Goal: Task Accomplishment & Management: Manage account settings

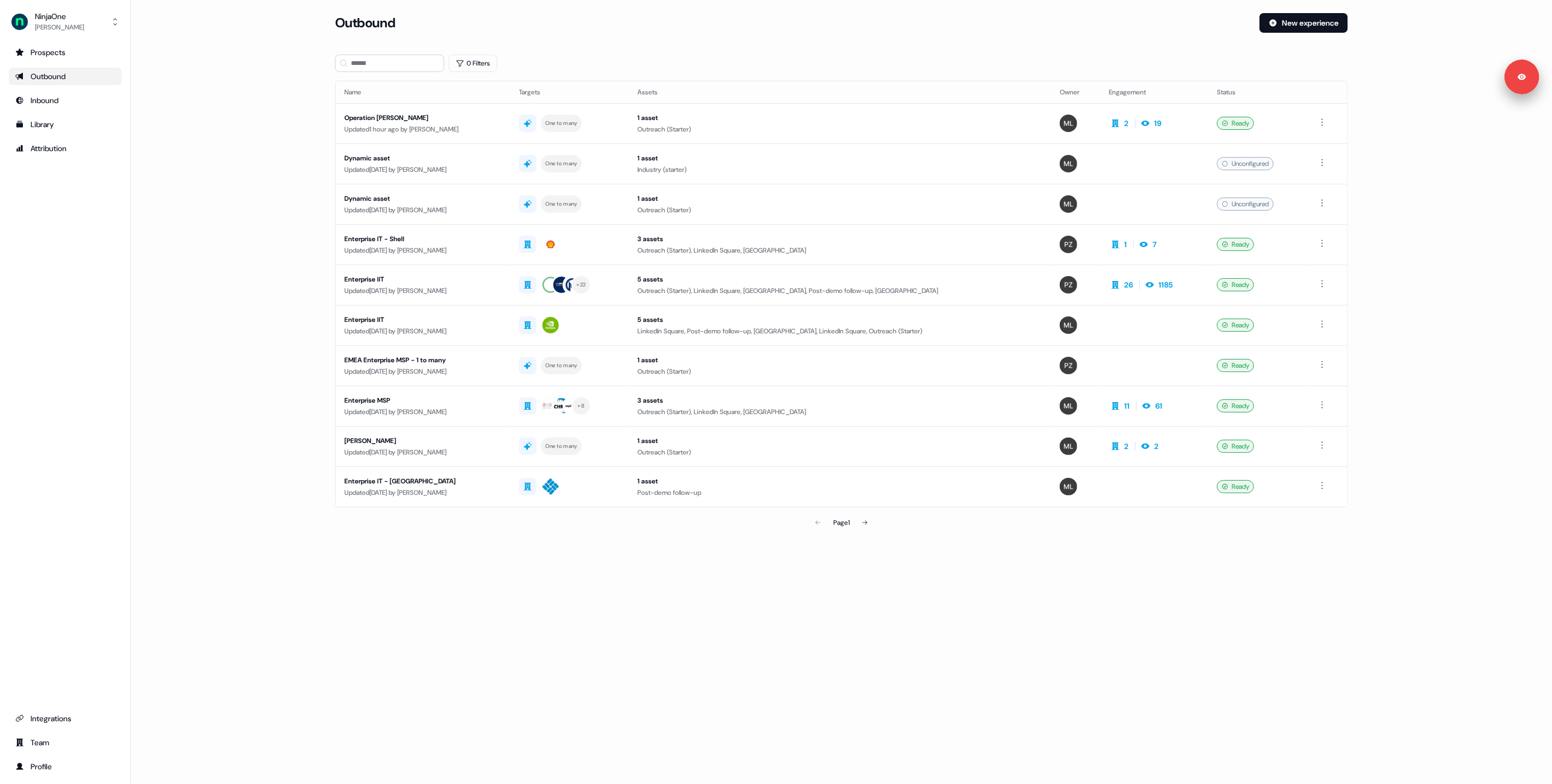
click at [253, 190] on main "Loading... Outbound New experience 0 Filters Name Targets Assets Owner Engageme…" at bounding box center [842, 288] width 1421 height 551
drag, startPoint x: 1146, startPoint y: 43, endPoint x: 1335, endPoint y: 40, distance: 189.0
click at [1146, 43] on div "Outbound New experience" at bounding box center [842, 29] width 1012 height 33
click at [307, 142] on main "Loading... Outbound New experience 0 Filters Name Targets Assets Owner Engageme…" at bounding box center [842, 288] width 1421 height 551
drag, startPoint x: 64, startPoint y: 717, endPoint x: 85, endPoint y: 714, distance: 21.2
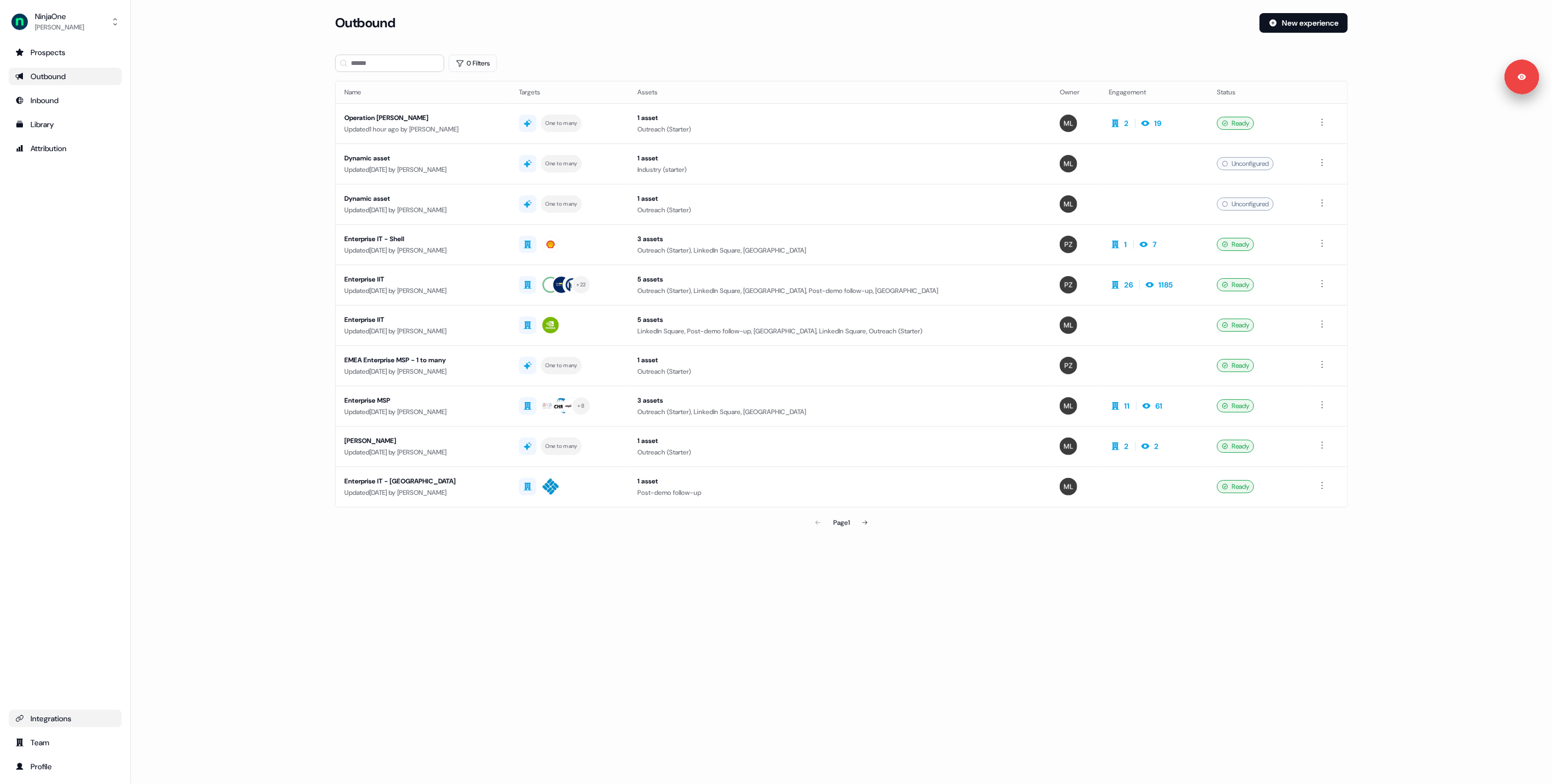
click at [64, 717] on div "Integrations" at bounding box center [64, 718] width 100 height 11
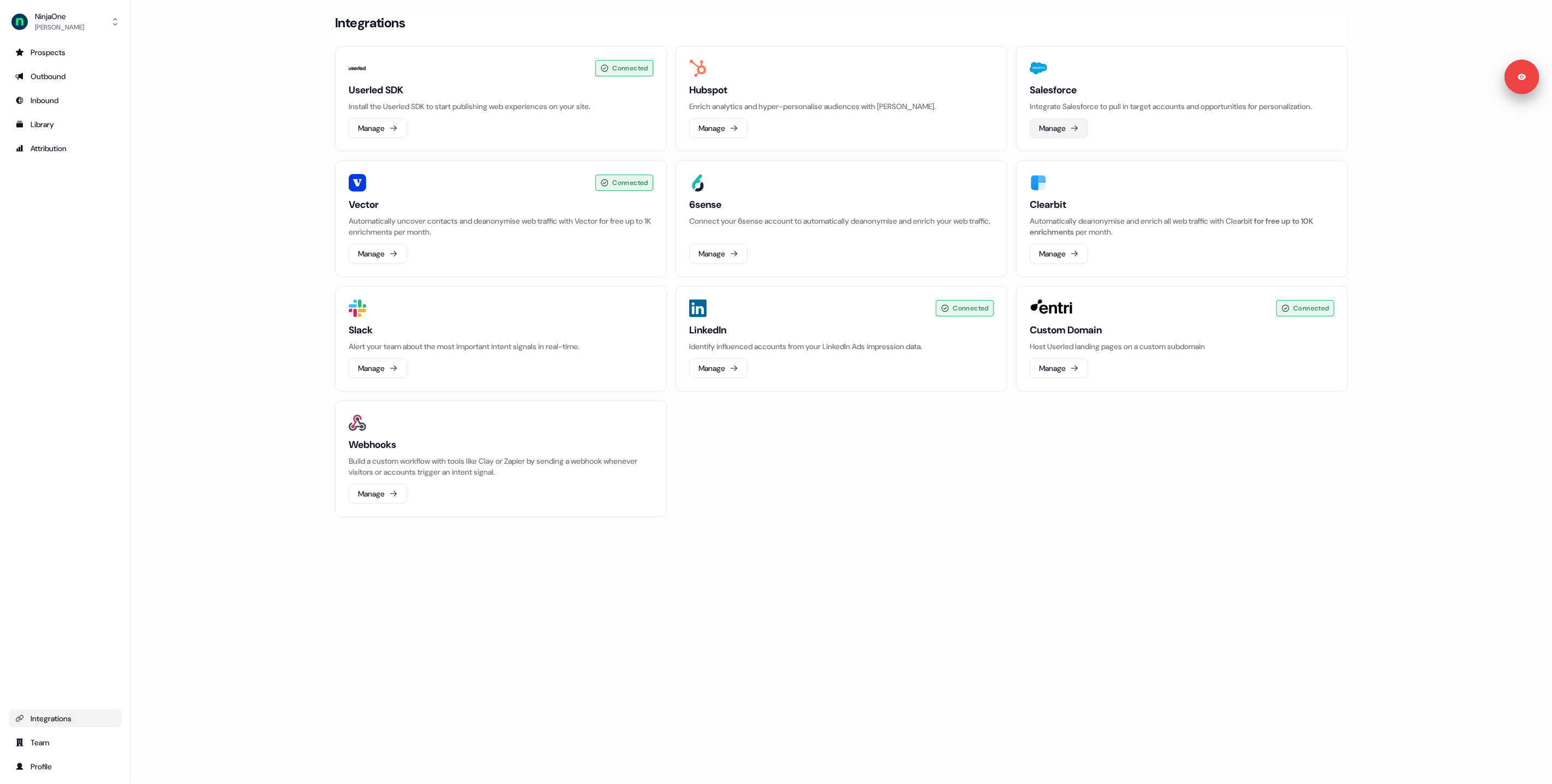
click at [1046, 126] on button "Manage" at bounding box center [1058, 128] width 58 height 20
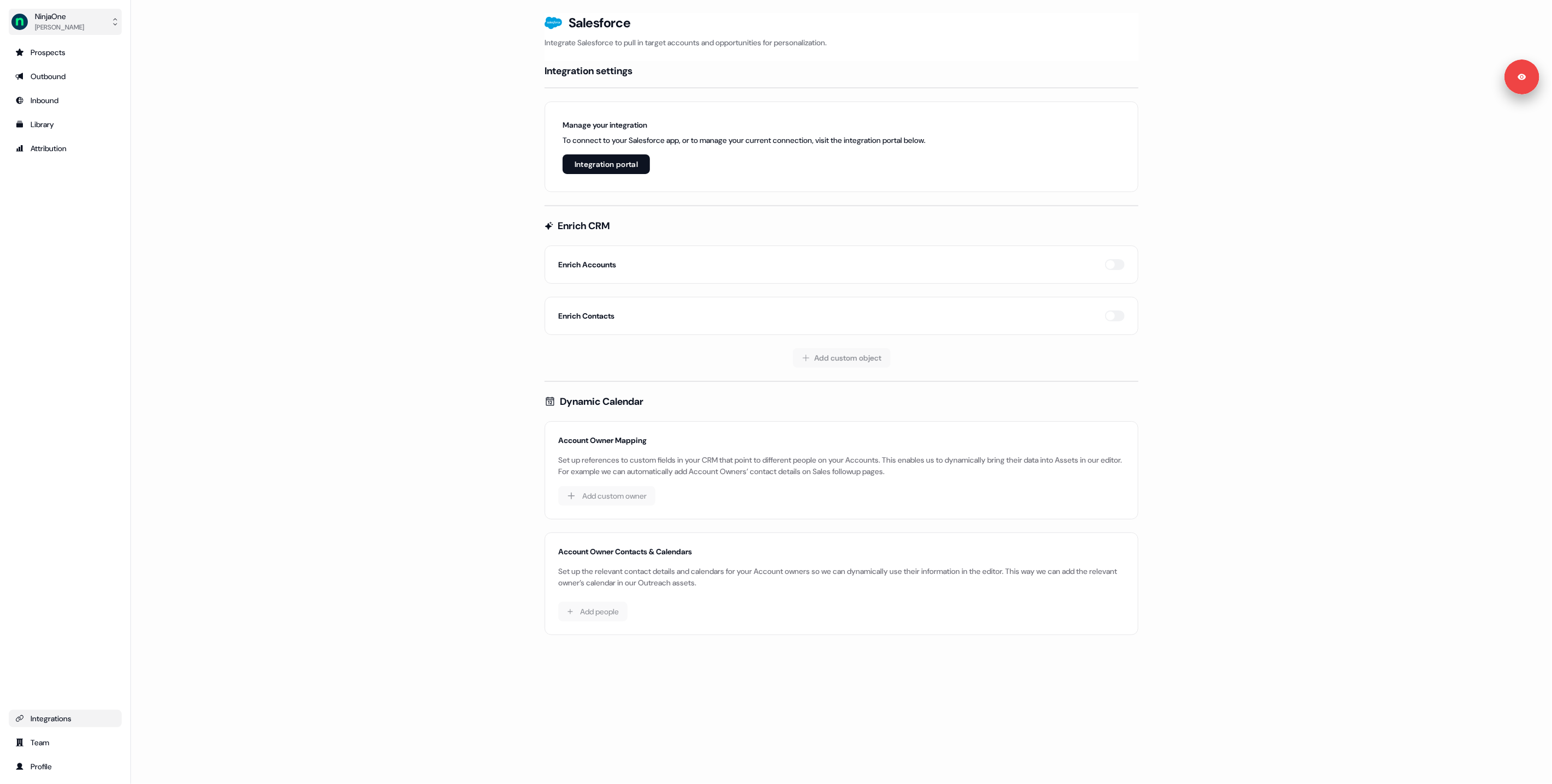
click at [63, 11] on div "NinjaOne" at bounding box center [59, 16] width 49 height 11
click at [68, 85] on div "Logout" at bounding box center [64, 91] width 104 height 20
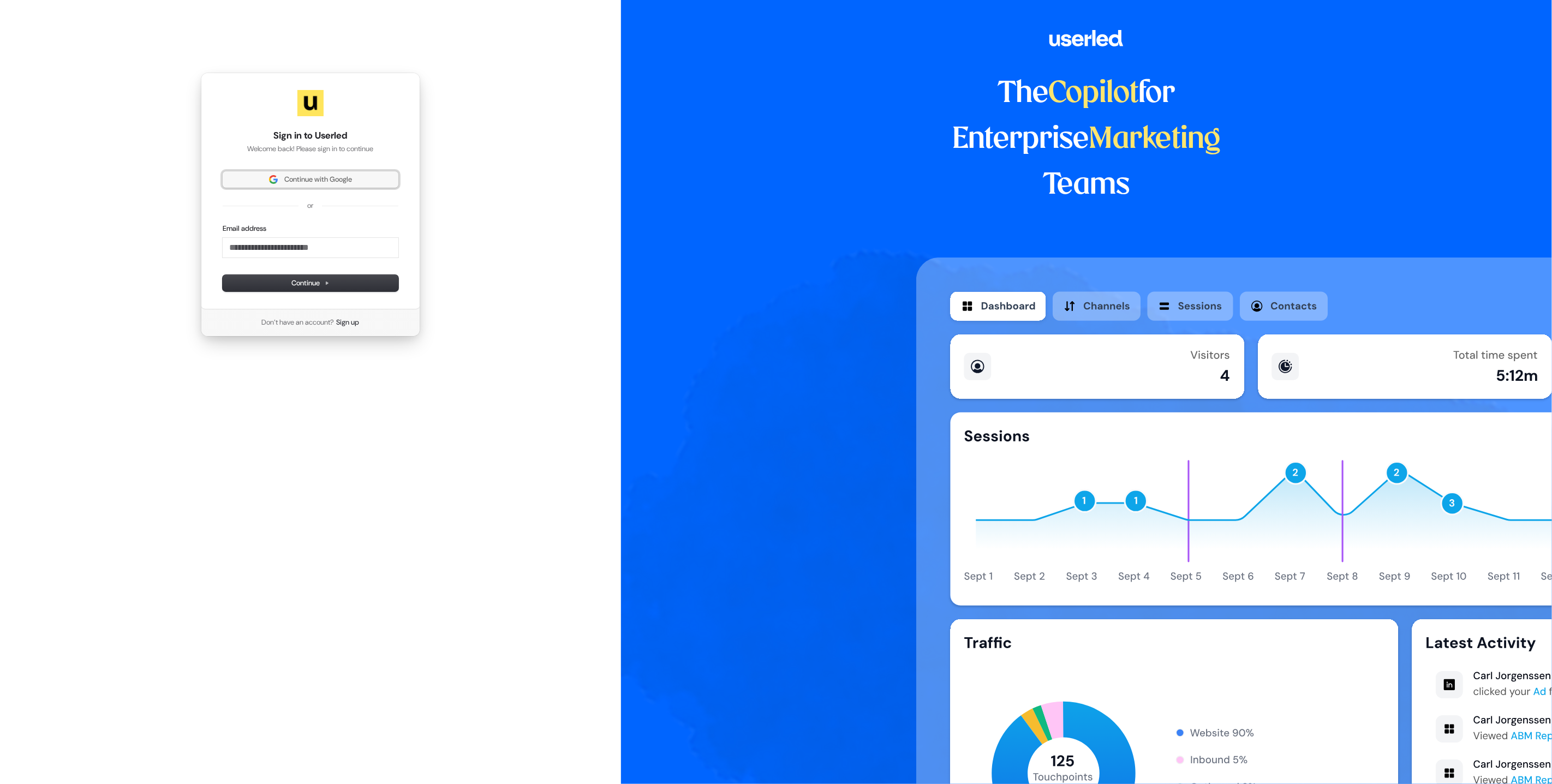
click at [306, 177] on span "Continue with Google" at bounding box center [318, 179] width 68 height 10
